Goal: Task Accomplishment & Management: Complete application form

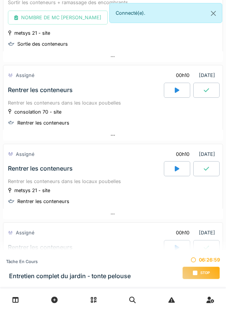
scroll to position [216, 0]
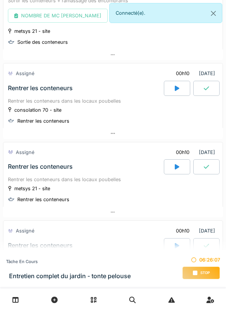
click at [109, 137] on div at bounding box center [113, 133] width 220 height 11
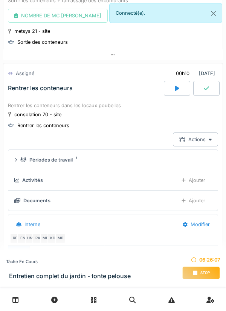
scroll to position [250, 0]
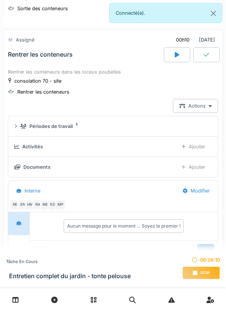
click at [201, 145] on div "Ajouter" at bounding box center [193, 147] width 37 height 14
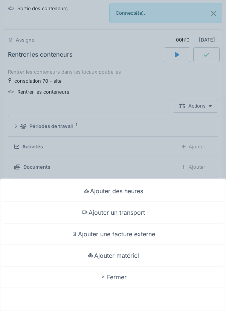
click at [133, 211] on div "Ajouter un transport" at bounding box center [113, 212] width 223 height 21
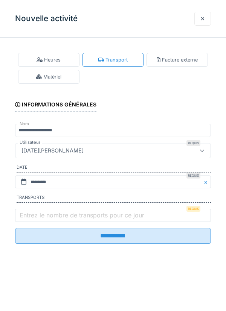
click at [73, 216] on label "Entrez le nombre de transports pour ce jour" at bounding box center [82, 214] width 128 height 9
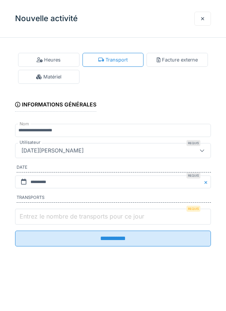
click at [73, 216] on input "Entrez le nombre de transports pour ce jour" at bounding box center [113, 217] width 196 height 16
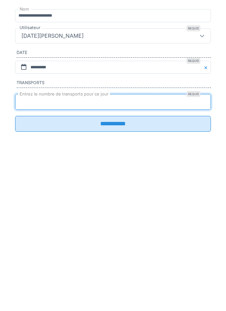
type input "*"
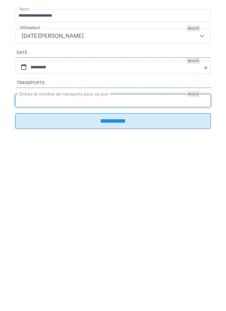
click at [180, 244] on input "**********" at bounding box center [113, 236] width 196 height 16
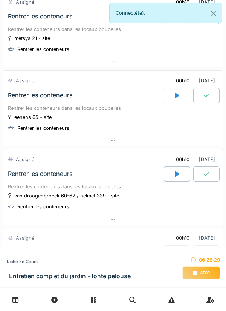
scroll to position [527, 0]
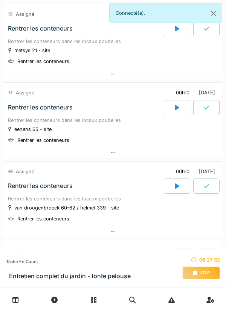
click at [117, 79] on div at bounding box center [113, 74] width 220 height 11
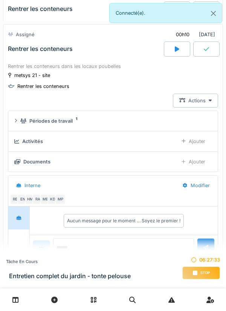
scroll to position [502, 0]
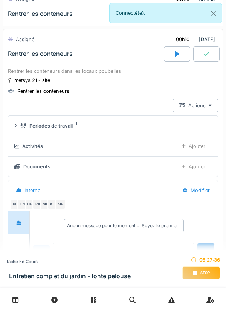
click at [196, 144] on div "Ajouter" at bounding box center [193, 146] width 37 height 14
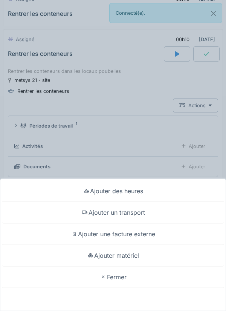
click at [139, 215] on div "Ajouter un transport" at bounding box center [113, 212] width 223 height 21
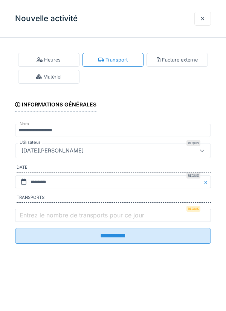
click at [51, 213] on label "Entrez le nombre de transports pour ce jour" at bounding box center [82, 214] width 128 height 9
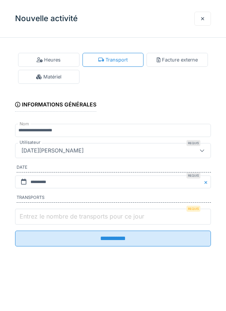
click at [51, 213] on input "Entrez le nombre de transports pour ce jour" at bounding box center [113, 217] width 196 height 16
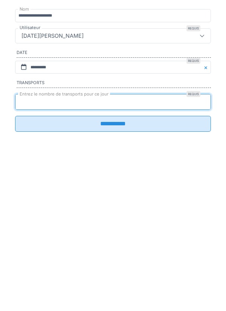
type input "*"
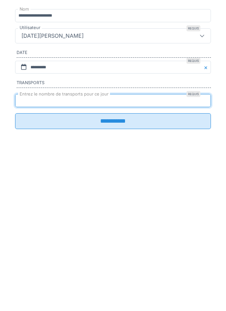
click at [143, 244] on input "**********" at bounding box center [113, 236] width 196 height 16
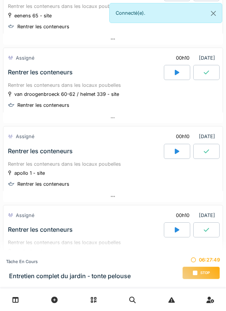
scroll to position [824, 0]
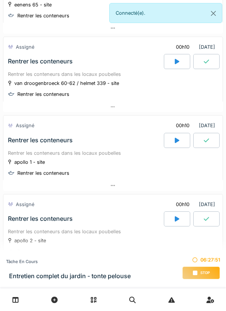
click at [115, 106] on div at bounding box center [113, 106] width 220 height 11
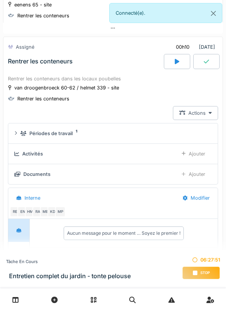
scroll to position [833, 0]
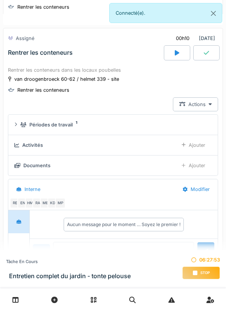
click at [197, 147] on div "Ajouter" at bounding box center [193, 145] width 37 height 14
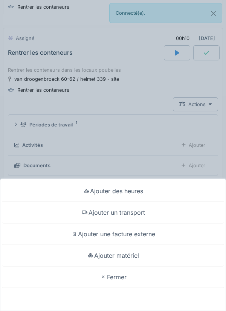
click at [122, 212] on div "Ajouter un transport" at bounding box center [113, 212] width 223 height 21
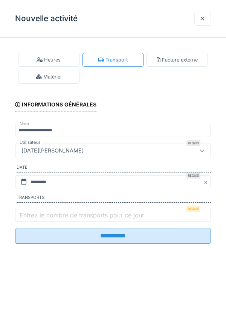
click at [52, 215] on label "Entrez le nombre de transports pour ce jour" at bounding box center [82, 214] width 128 height 9
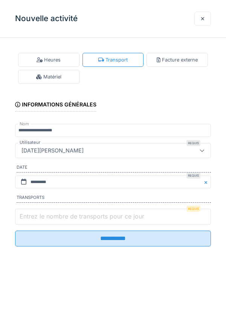
click at [52, 215] on input "Entrez le nombre de transports pour ce jour" at bounding box center [113, 217] width 196 height 16
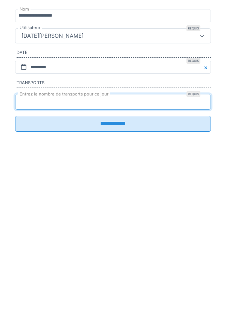
type input "*"
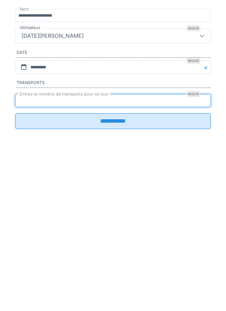
click at [166, 242] on input "**********" at bounding box center [113, 236] width 196 height 16
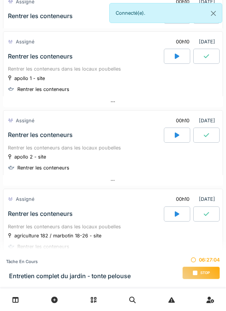
scroll to position [1085, 0]
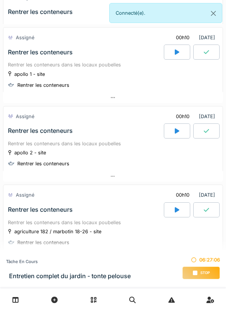
click at [116, 103] on div at bounding box center [113, 97] width 220 height 11
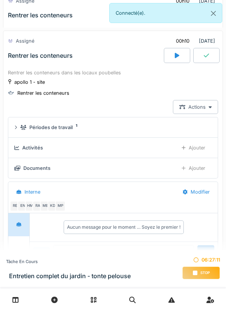
scroll to position [1081, 0]
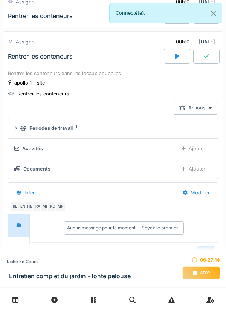
click at [192, 153] on div "Ajouter" at bounding box center [193, 148] width 37 height 14
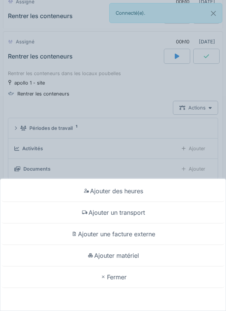
click at [149, 210] on div "Ajouter un transport" at bounding box center [113, 212] width 223 height 21
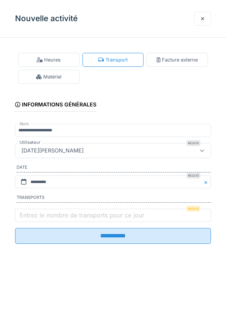
click at [61, 218] on label "Entrez le nombre de transports pour ce jour" at bounding box center [82, 214] width 128 height 9
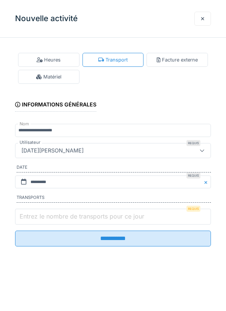
click at [61, 218] on input "Entrez le nombre de transports pour ce jour" at bounding box center [113, 217] width 196 height 16
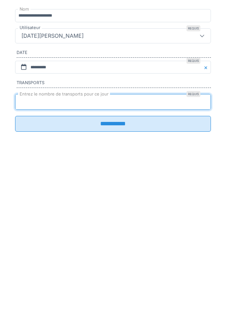
type input "*"
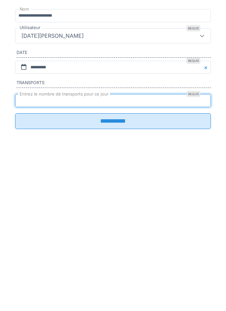
click at [171, 244] on input "**********" at bounding box center [113, 236] width 196 height 16
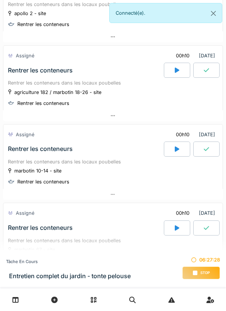
scroll to position [1413, 0]
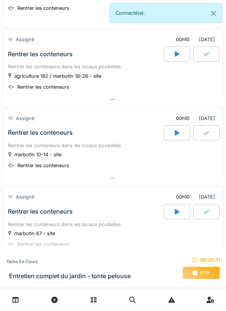
click at [117, 105] on div at bounding box center [113, 99] width 220 height 11
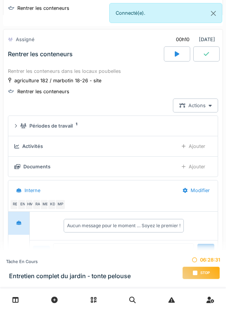
scroll to position [1416, 0]
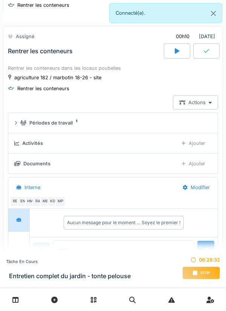
click at [198, 150] on div "Ajouter" at bounding box center [193, 143] width 37 height 14
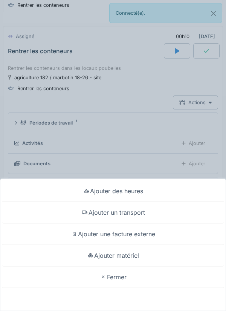
click at [138, 215] on div "Ajouter un transport" at bounding box center [113, 212] width 223 height 21
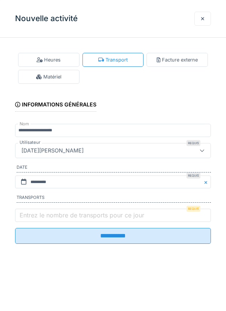
click at [70, 213] on label "Entrez le nombre de transports pour ce jour" at bounding box center [82, 214] width 128 height 9
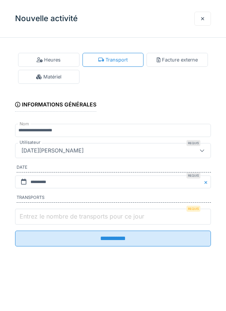
click at [70, 213] on input "Entrez le nombre de transports pour ce jour" at bounding box center [113, 217] width 196 height 16
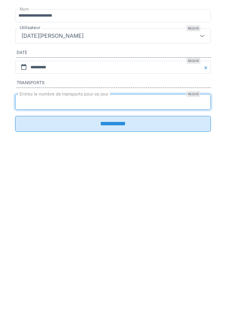
type input "*"
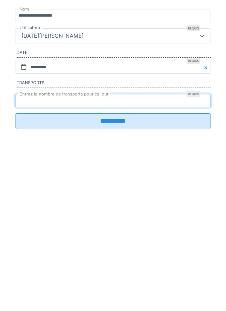
click at [171, 244] on input "**********" at bounding box center [113, 236] width 196 height 16
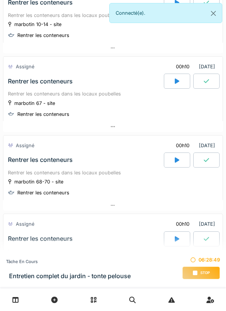
scroll to position [1721, 0]
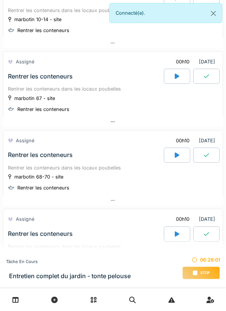
click at [118, 127] on div at bounding box center [113, 121] width 220 height 11
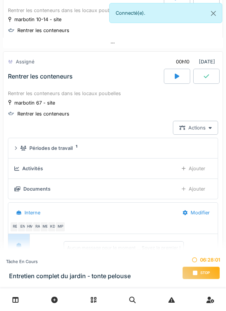
scroll to position [1747, 0]
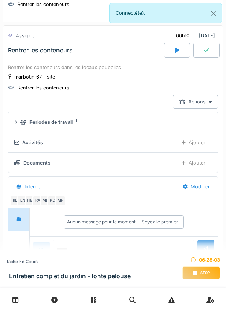
click at [198, 145] on div "Ajouter" at bounding box center [193, 142] width 37 height 14
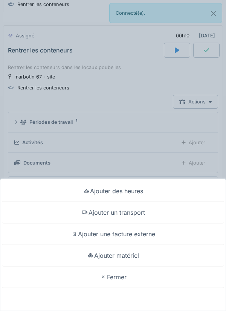
click at [139, 217] on div "Ajouter un transport" at bounding box center [113, 212] width 223 height 21
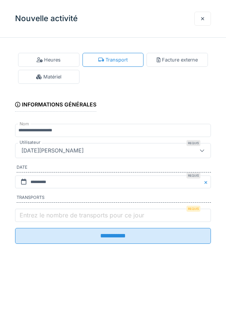
click at [69, 220] on label "Entrez le nombre de transports pour ce jour" at bounding box center [82, 214] width 128 height 9
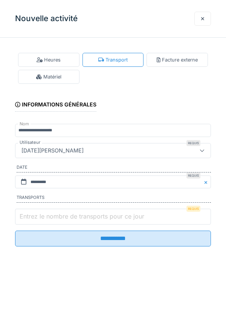
click at [69, 220] on input "Entrez le nombre de transports pour ce jour" at bounding box center [113, 217] width 196 height 16
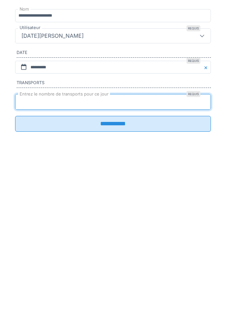
type input "*"
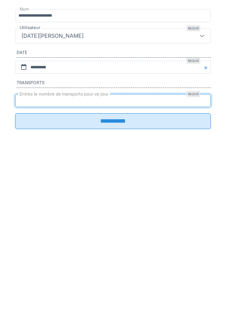
click at [174, 244] on input "**********" at bounding box center [113, 236] width 196 height 16
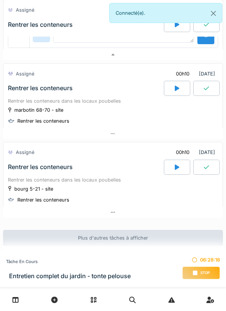
scroll to position [1967, 0]
click at [111, 215] on div at bounding box center [113, 212] width 220 height 11
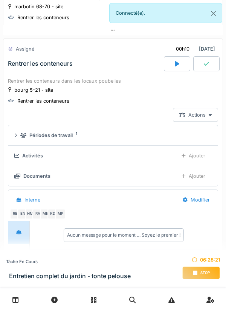
scroll to position [2078, 0]
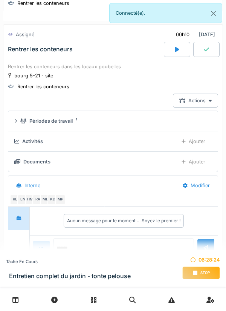
click at [187, 148] on div "Ajouter" at bounding box center [193, 141] width 37 height 14
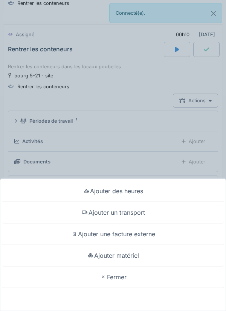
click at [142, 217] on div "Ajouter un transport" at bounding box center [113, 212] width 223 height 21
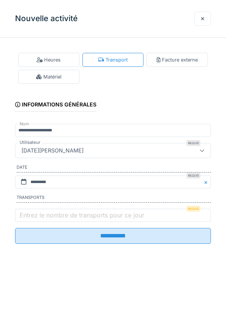
click at [56, 220] on label "Entrez le nombre de transports pour ce jour" at bounding box center [82, 214] width 128 height 9
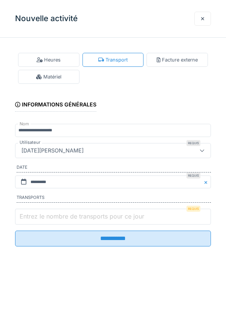
click at [56, 221] on input "Entrez le nombre de transports pour ce jour" at bounding box center [113, 217] width 196 height 16
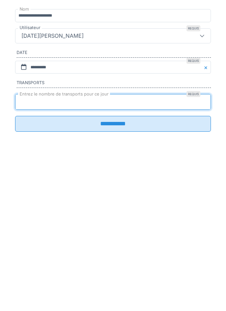
type input "*"
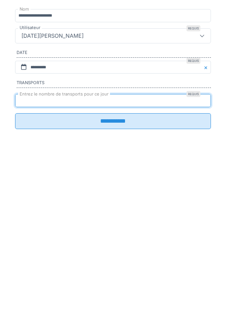
click at [150, 244] on input "**********" at bounding box center [113, 236] width 196 height 16
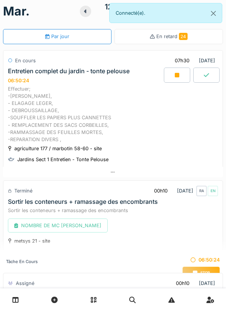
scroll to position [0, 0]
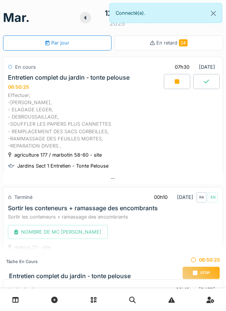
click at [180, 82] on div at bounding box center [177, 81] width 26 height 15
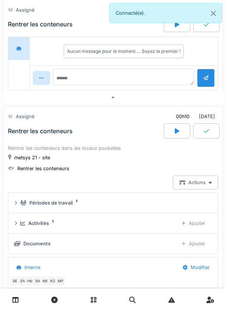
scroll to position [607, 0]
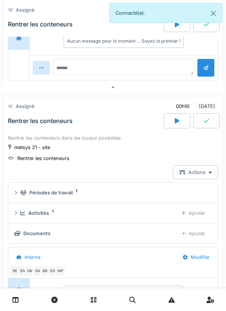
click at [176, 128] on div at bounding box center [177, 120] width 26 height 15
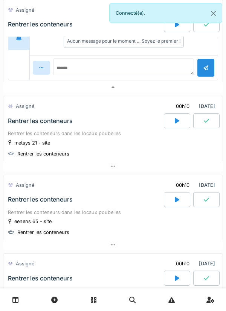
click at [176, 123] on icon at bounding box center [177, 120] width 5 height 5
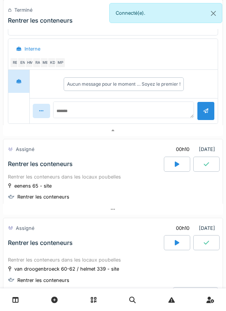
scroll to position [808, 0]
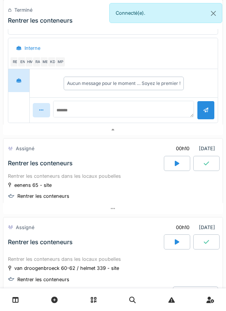
click at [176, 166] on icon at bounding box center [177, 163] width 5 height 5
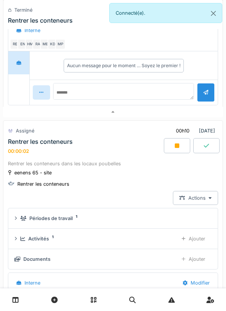
scroll to position [817, 0]
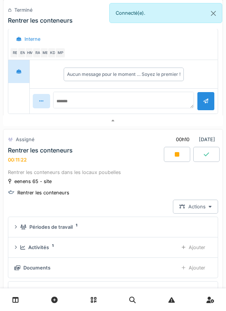
click at [183, 159] on div at bounding box center [177, 154] width 26 height 15
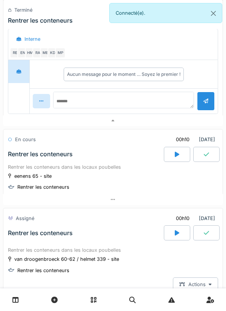
click at [204, 160] on div at bounding box center [206, 154] width 26 height 15
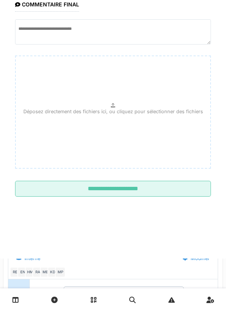
scroll to position [918, 0]
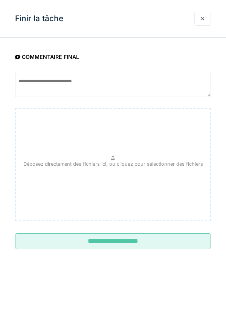
click at [156, 239] on input "**********" at bounding box center [113, 241] width 196 height 16
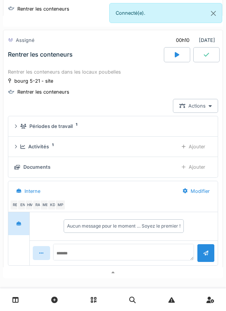
scroll to position [2189, 0]
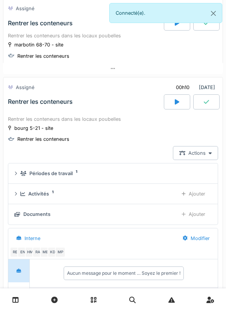
click at [177, 109] on div at bounding box center [177, 101] width 26 height 15
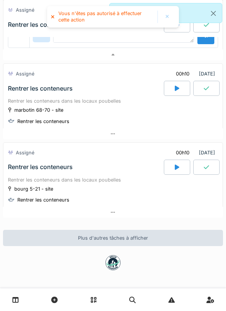
scroll to position [2130, 0]
click at [181, 166] on div at bounding box center [177, 167] width 26 height 15
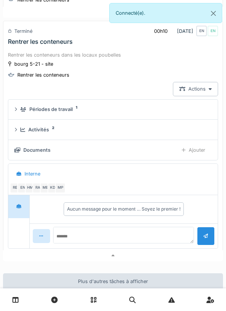
scroll to position [2237, 0]
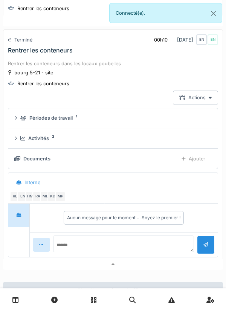
click at [206, 102] on div "Actions" at bounding box center [195, 98] width 45 height 14
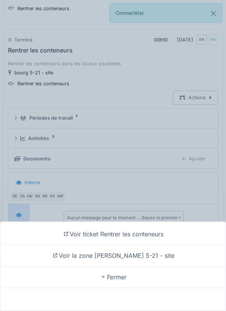
click at [187, 186] on div "Voir ticket Rentrer les conteneurs Voir la zone [PERSON_NAME] 5-21 - site [GEOG…" at bounding box center [113, 155] width 226 height 311
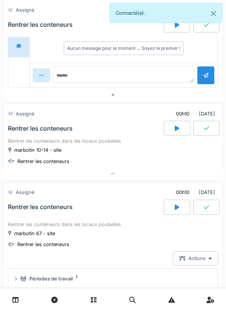
scroll to position [1760, 0]
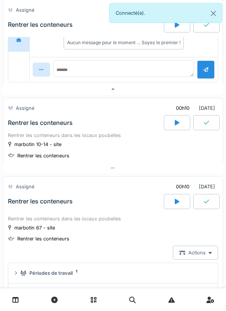
click at [152, 199] on div "Rentrer les conteneurs" at bounding box center [85, 201] width 158 height 15
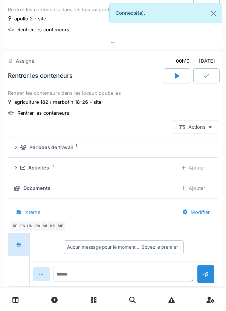
scroll to position [1554, 0]
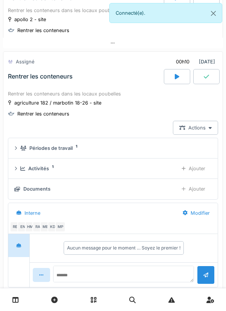
click at [183, 82] on div at bounding box center [177, 76] width 26 height 15
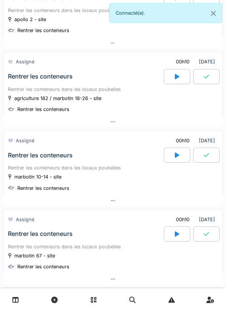
click at [175, 81] on div at bounding box center [177, 76] width 26 height 15
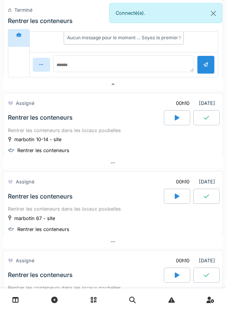
scroll to position [1773, 0]
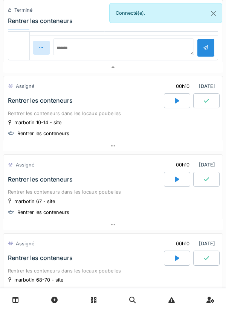
click at [182, 104] on div at bounding box center [177, 100] width 26 height 15
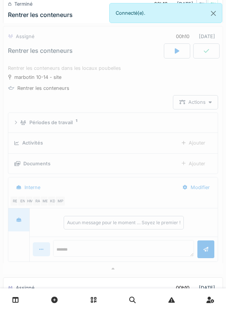
scroll to position [1824, 0]
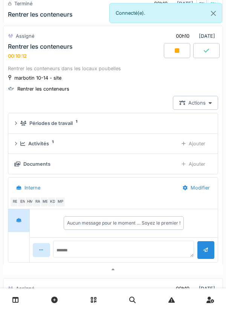
click at [174, 58] on div at bounding box center [177, 50] width 26 height 15
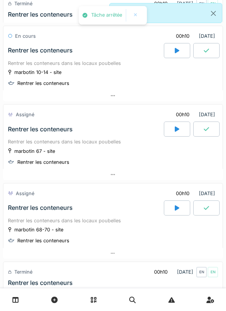
click at [208, 54] on icon at bounding box center [206, 51] width 5 height 6
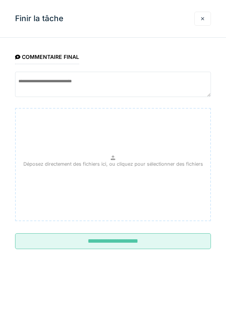
click at [169, 237] on input "**********" at bounding box center [113, 241] width 196 height 16
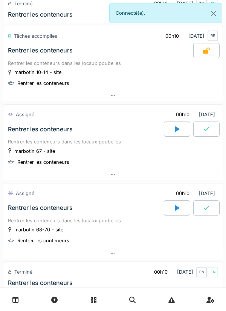
click at [181, 174] on div at bounding box center [113, 174] width 220 height 11
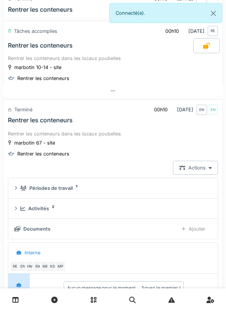
scroll to position [1828, 0]
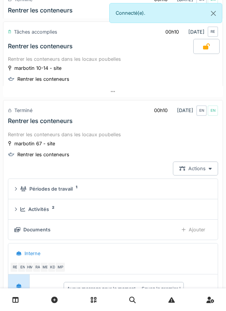
click at [218, 116] on div "EN" at bounding box center [213, 110] width 11 height 11
click at [204, 152] on div "marbotin 67 - site Rentrer les conteneurs" at bounding box center [113, 149] width 210 height 19
click at [144, 137] on div "Rentrer les conteneurs dans les locaux poubelles" at bounding box center [113, 134] width 210 height 7
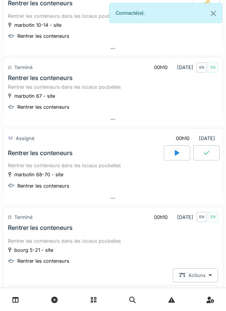
scroll to position [1872, 0]
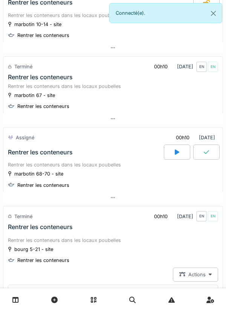
click at [203, 263] on div "[PERSON_NAME] 5-21 - site Rentrer les conteneurs" at bounding box center [113, 254] width 210 height 19
click at [175, 156] on div at bounding box center [177, 151] width 26 height 15
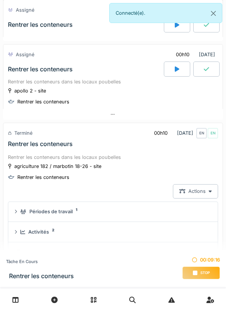
scroll to position [1483, 0]
click at [174, 82] on div "Rentrer les conteneurs dans les locaux poubelles" at bounding box center [113, 81] width 210 height 7
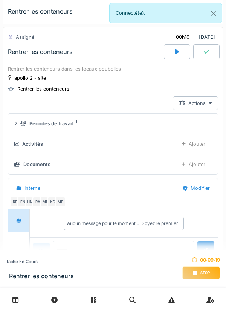
scroll to position [1501, 0]
click at [181, 55] on div at bounding box center [177, 51] width 26 height 15
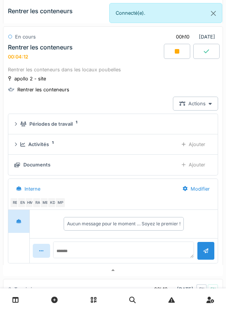
click at [175, 58] on div at bounding box center [177, 51] width 26 height 15
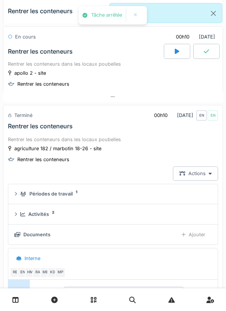
click at [206, 54] on icon at bounding box center [206, 51] width 5 height 6
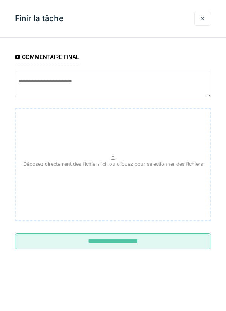
click at [55, 243] on input "**********" at bounding box center [113, 241] width 196 height 16
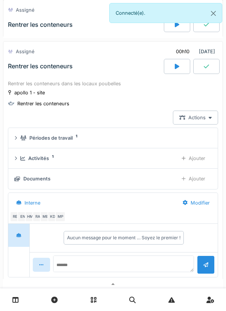
scroll to position [1230, 0]
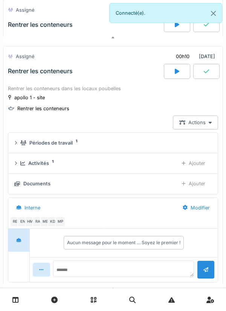
click at [176, 74] on icon at bounding box center [177, 71] width 5 height 6
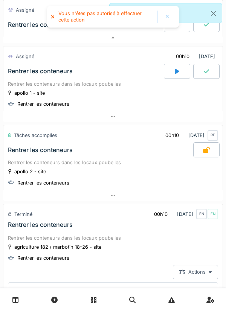
click at [175, 78] on div at bounding box center [177, 71] width 26 height 15
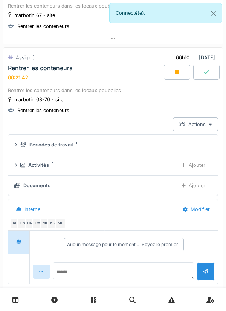
scroll to position [1944, 0]
click at [181, 80] on div at bounding box center [177, 71] width 26 height 15
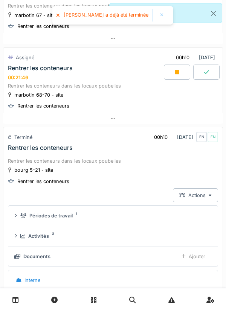
click at [175, 80] on div at bounding box center [177, 71] width 26 height 15
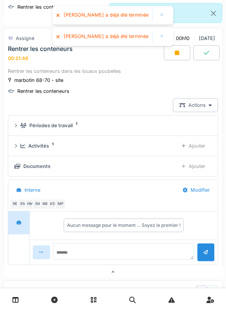
scroll to position [1966, 0]
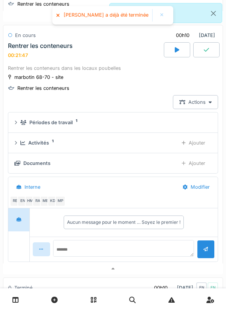
click at [206, 57] on div at bounding box center [206, 49] width 26 height 15
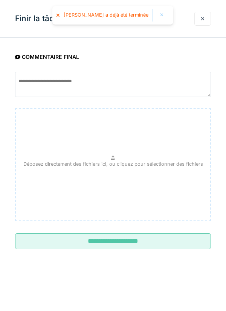
click at [171, 241] on input "**********" at bounding box center [113, 241] width 196 height 16
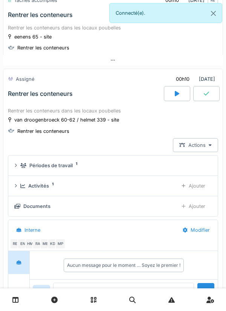
scroll to position [991, 0]
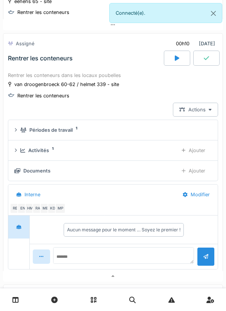
click at [176, 61] on icon at bounding box center [177, 57] width 5 height 5
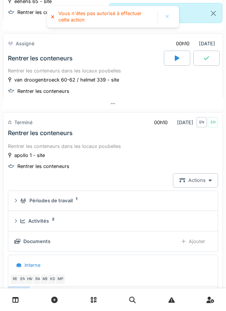
click at [180, 66] on div at bounding box center [177, 58] width 26 height 15
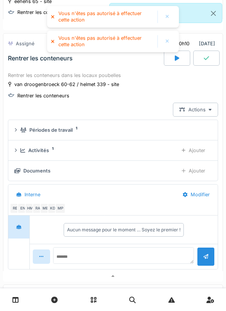
scroll to position [997, 0]
